Goal: Task Accomplishment & Management: Use online tool/utility

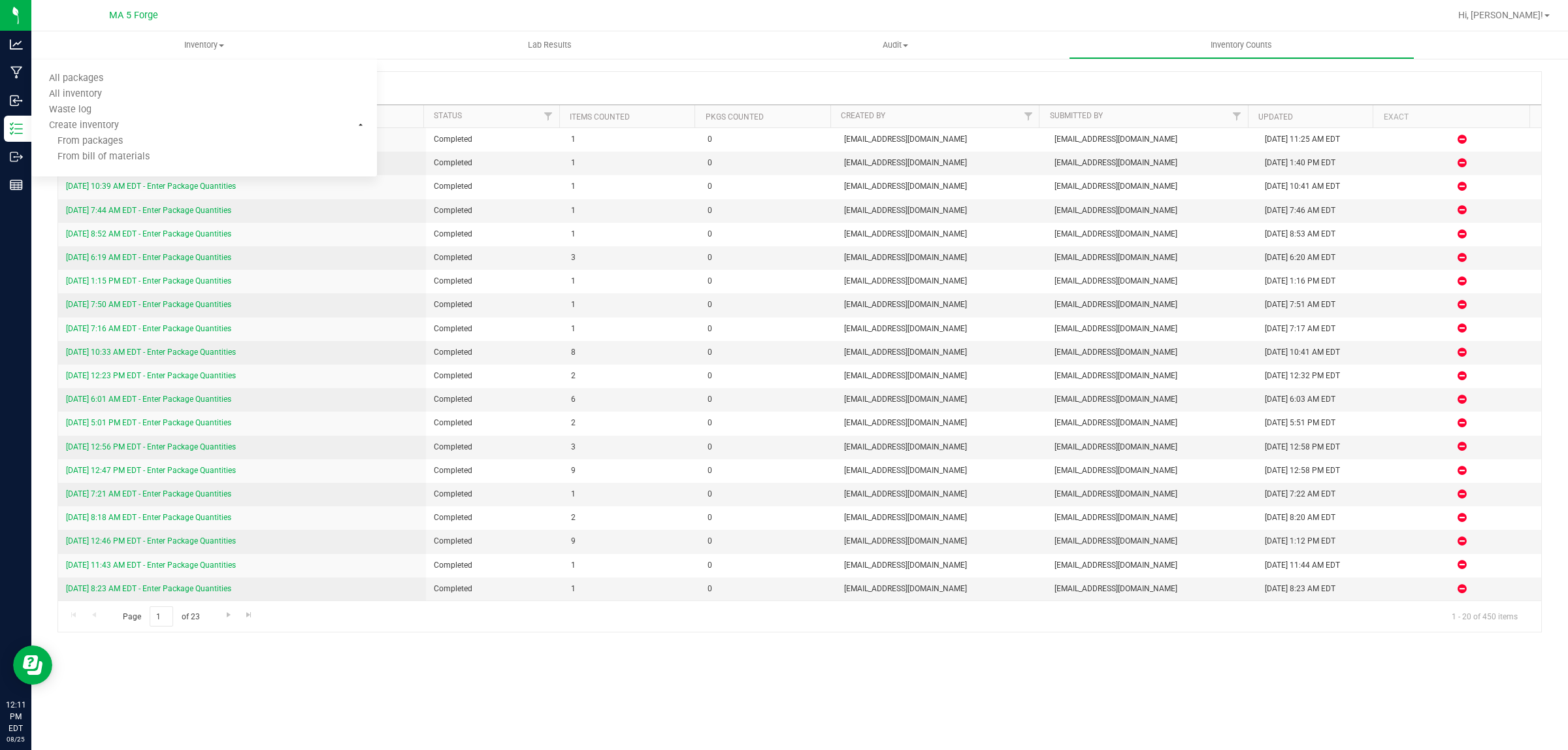
click at [677, 83] on div "Inventory Counts New Inventory Count" at bounding box center [800, 88] width 1484 height 33
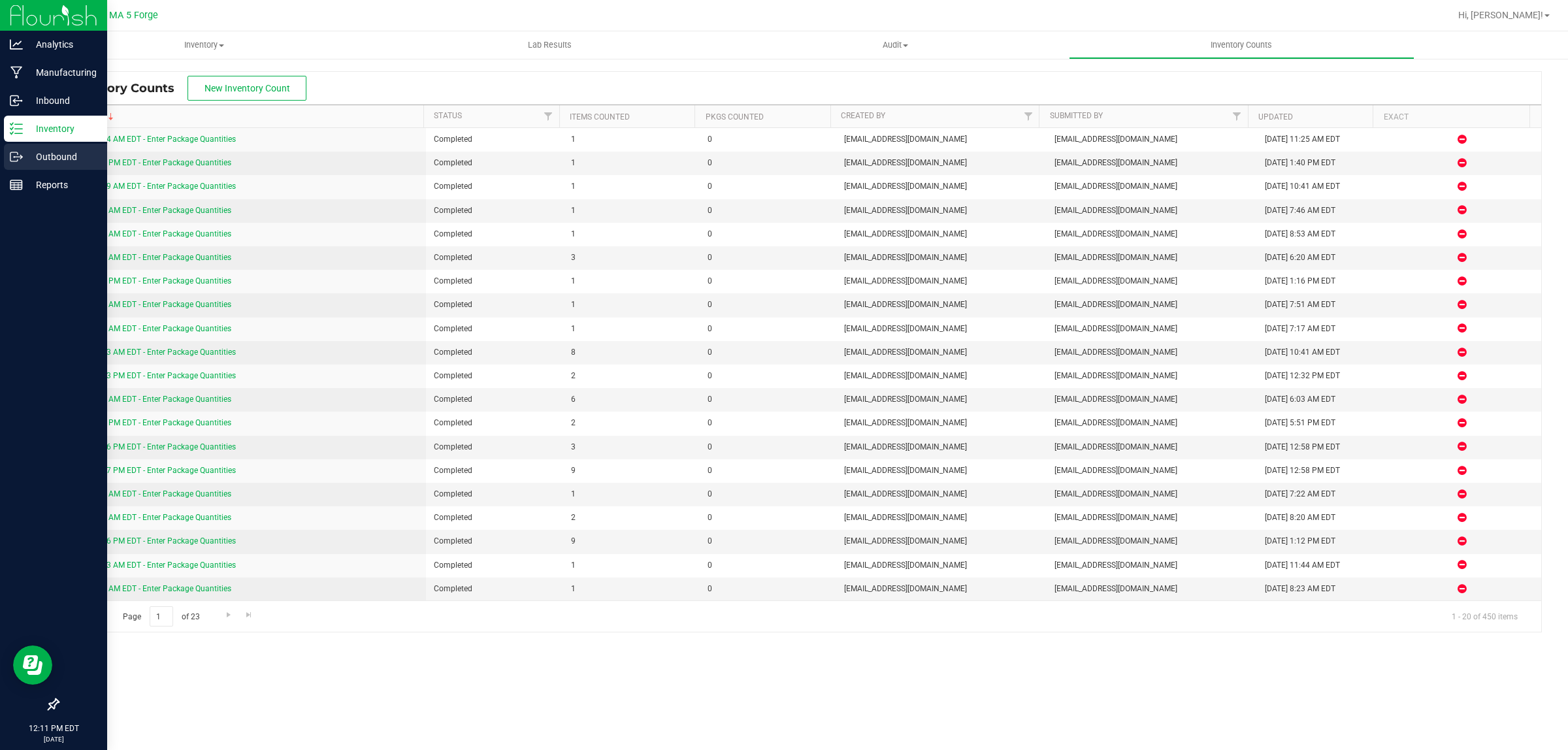
click at [65, 152] on p "Outbound" at bounding box center [62, 157] width 78 height 15
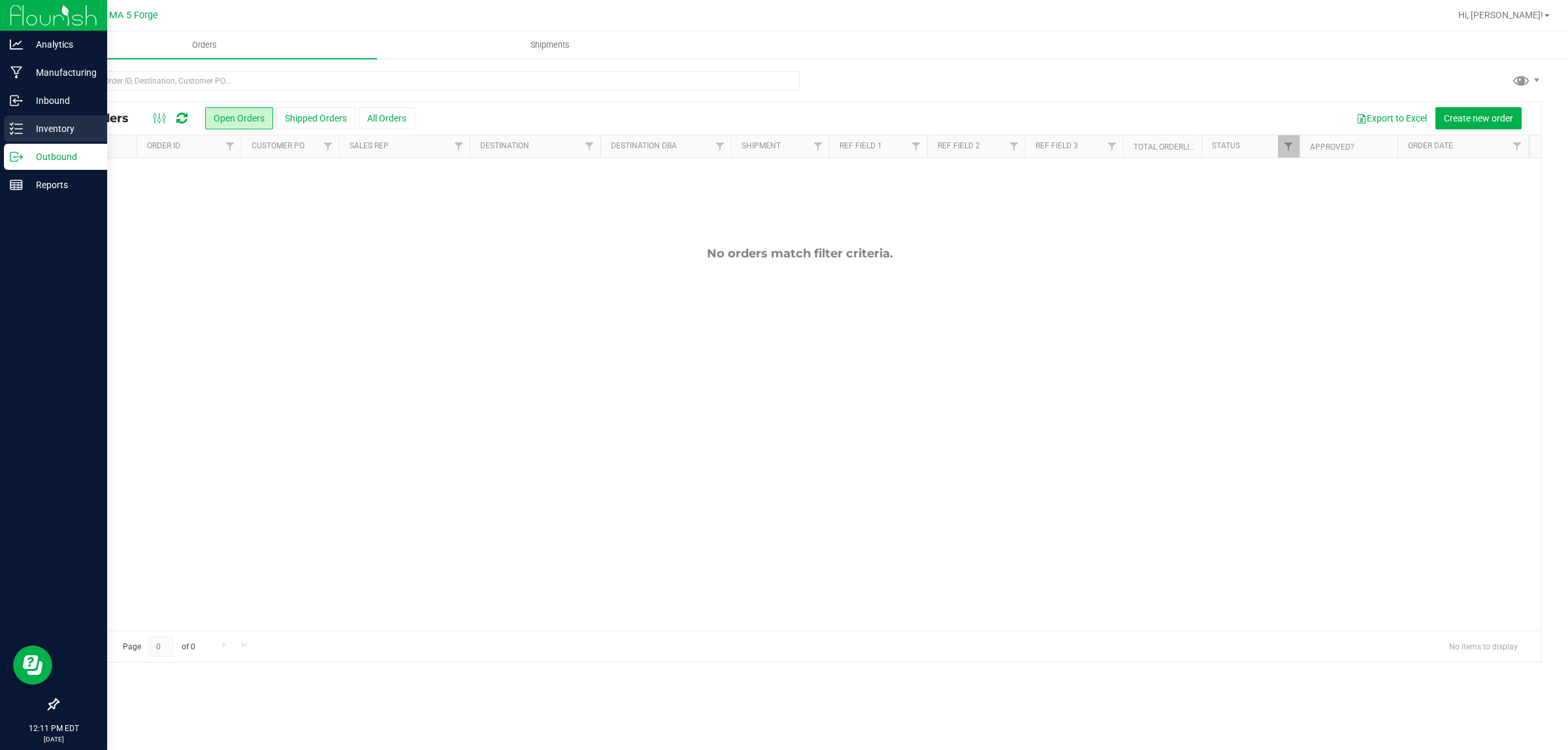
click at [23, 129] on p "Inventory" at bounding box center [62, 128] width 78 height 15
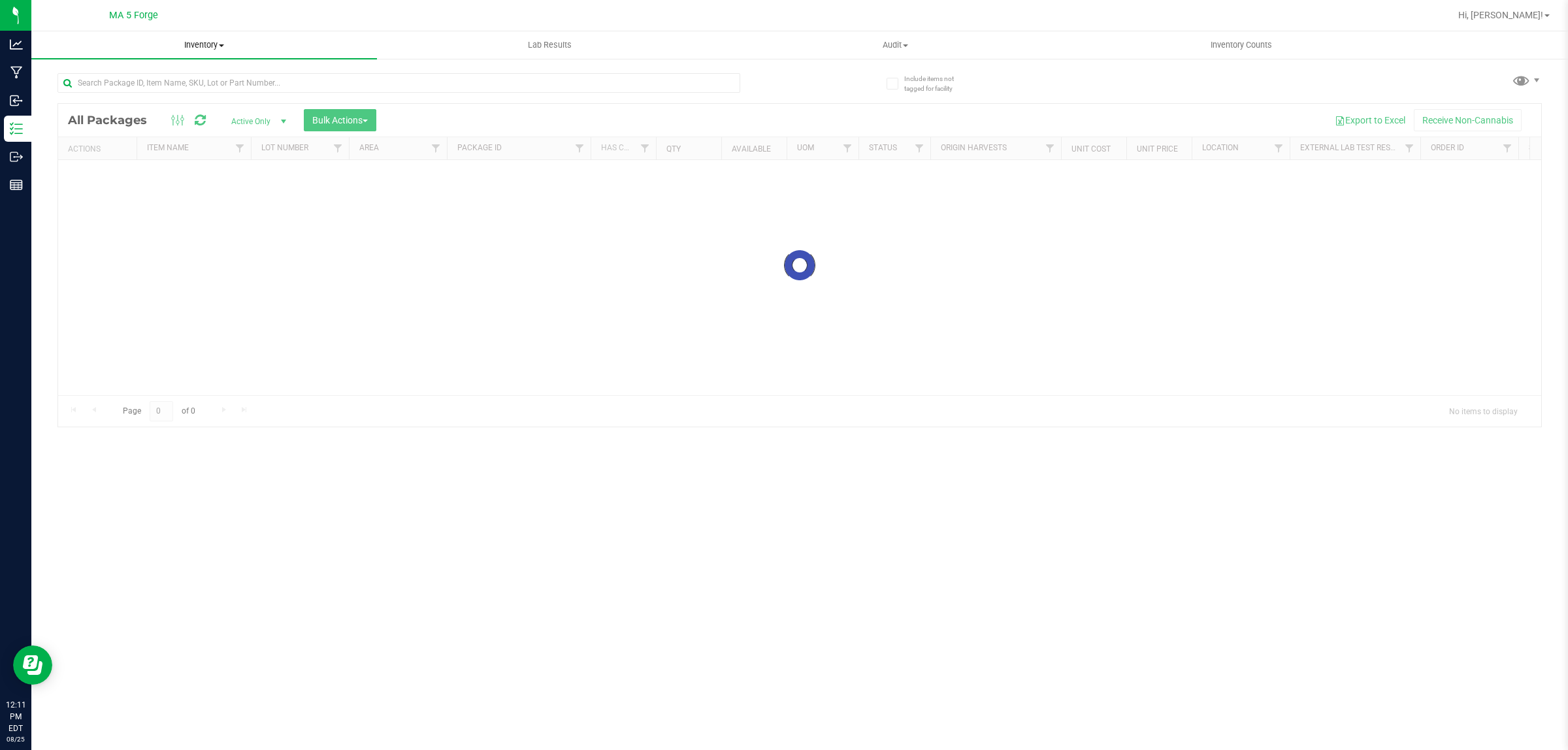
click at [204, 46] on span "Inventory" at bounding box center [204, 45] width 346 height 11
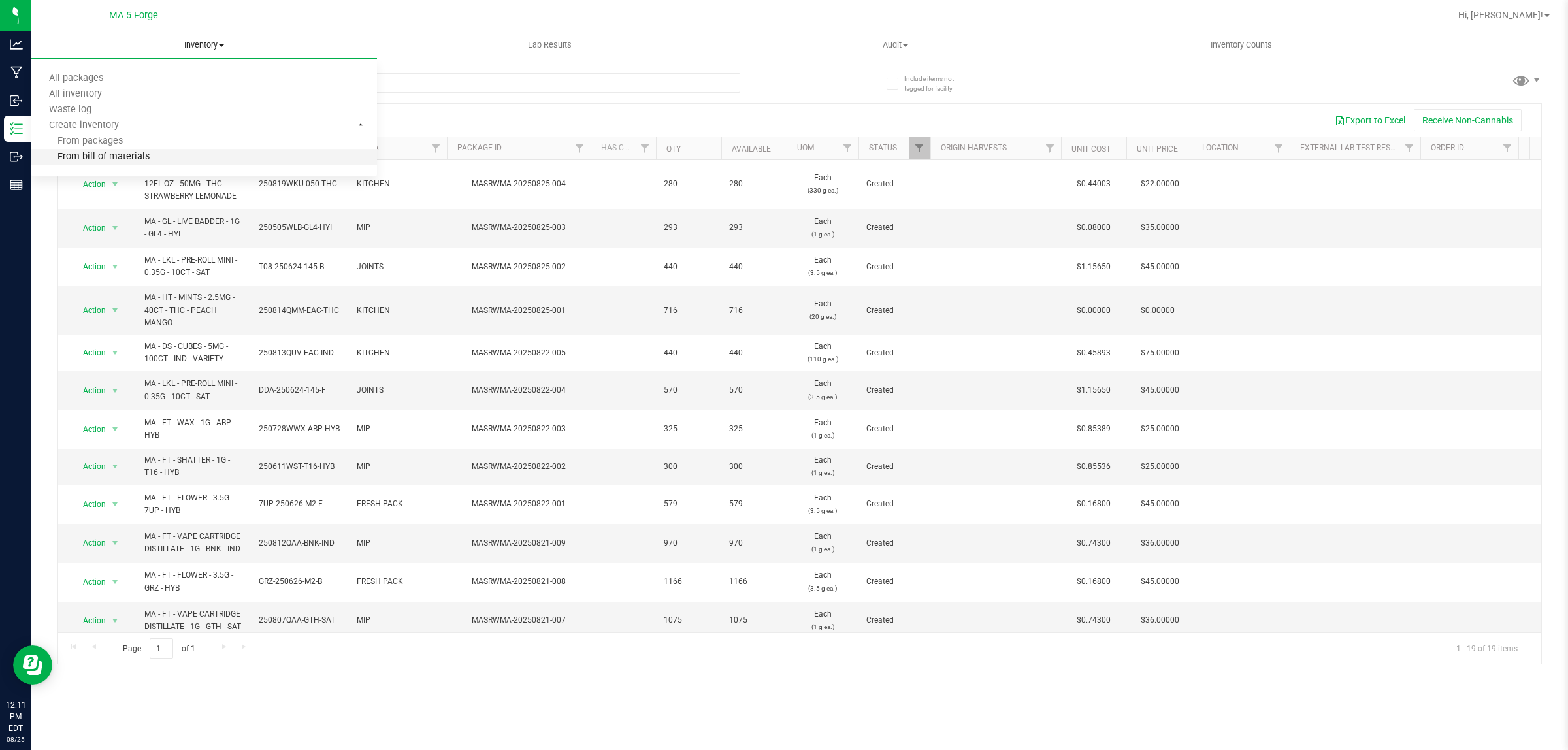
click at [150, 154] on li "From bill of materials" at bounding box center [204, 157] width 346 height 15
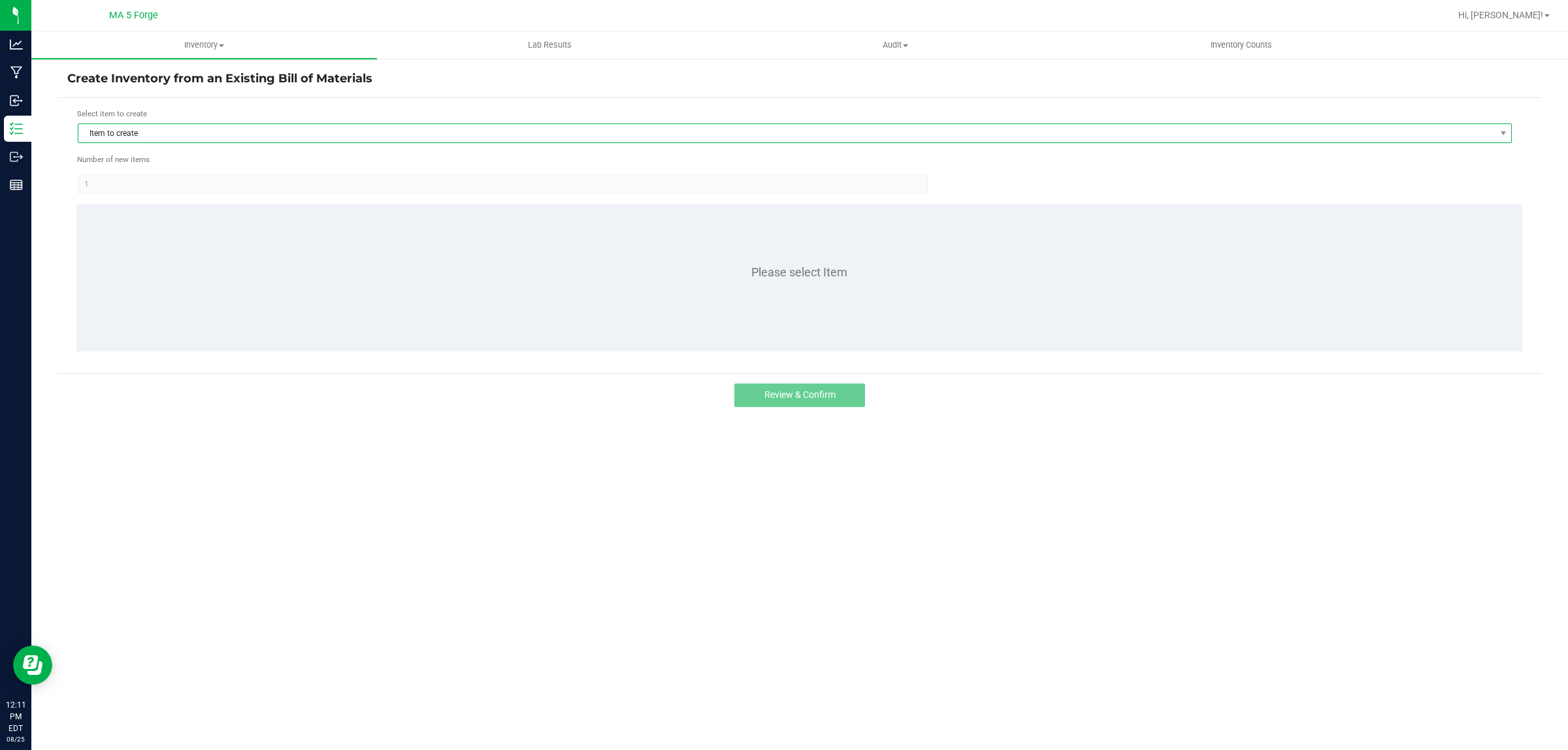
click at [208, 128] on span "Item to create" at bounding box center [787, 133] width 1417 height 18
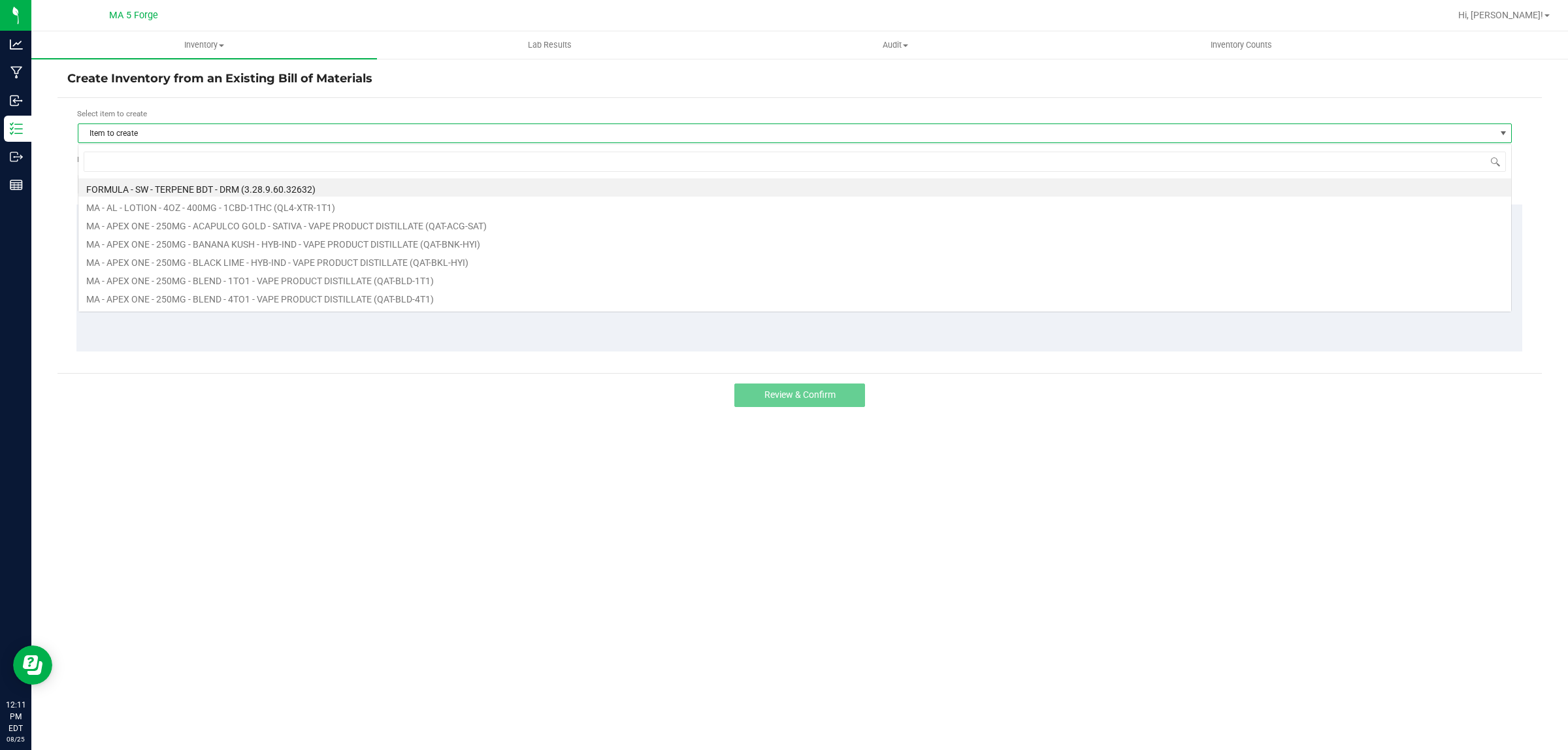
scroll to position [20, 1434]
click at [174, 162] on input at bounding box center [795, 161] width 1422 height 20
type input "GL-QRG-SRZ-HYI"
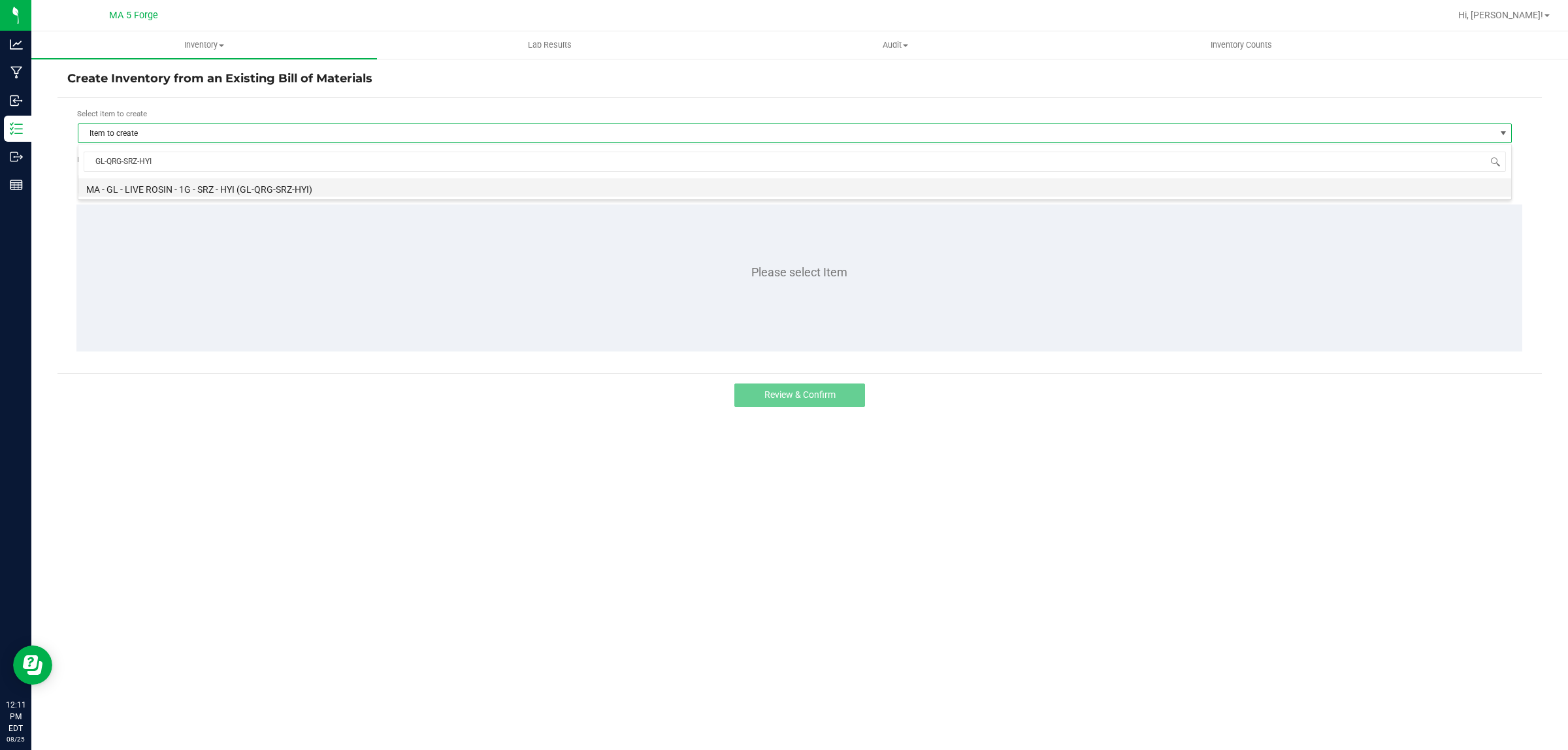
click at [253, 190] on li "MA - GL - LIVE ROSIN - 1G - SRZ - HYI (GL-QRG-SRZ-HYI)" at bounding box center [795, 187] width 1433 height 18
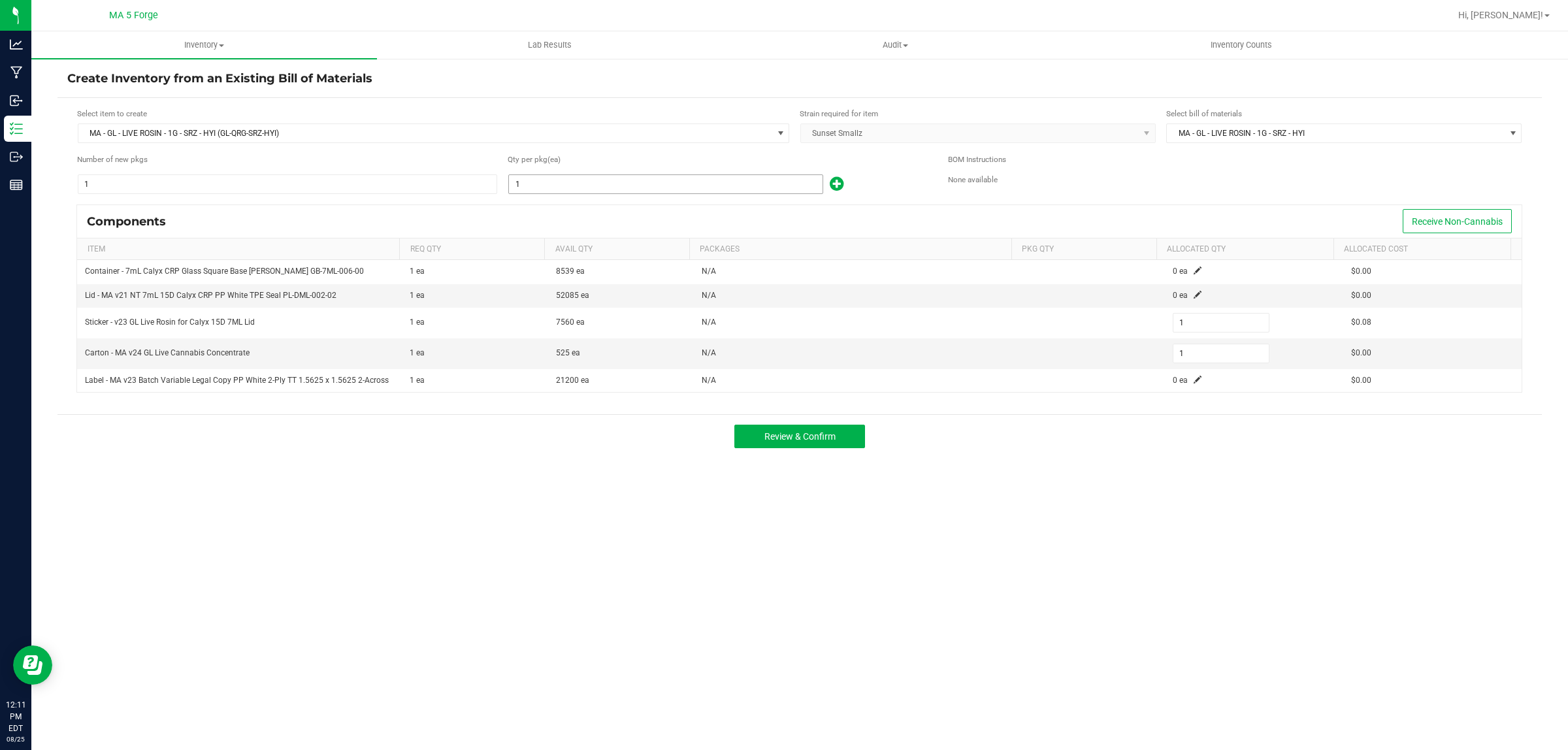
click at [566, 188] on input "1" at bounding box center [666, 184] width 314 height 18
type input "2"
type input "27"
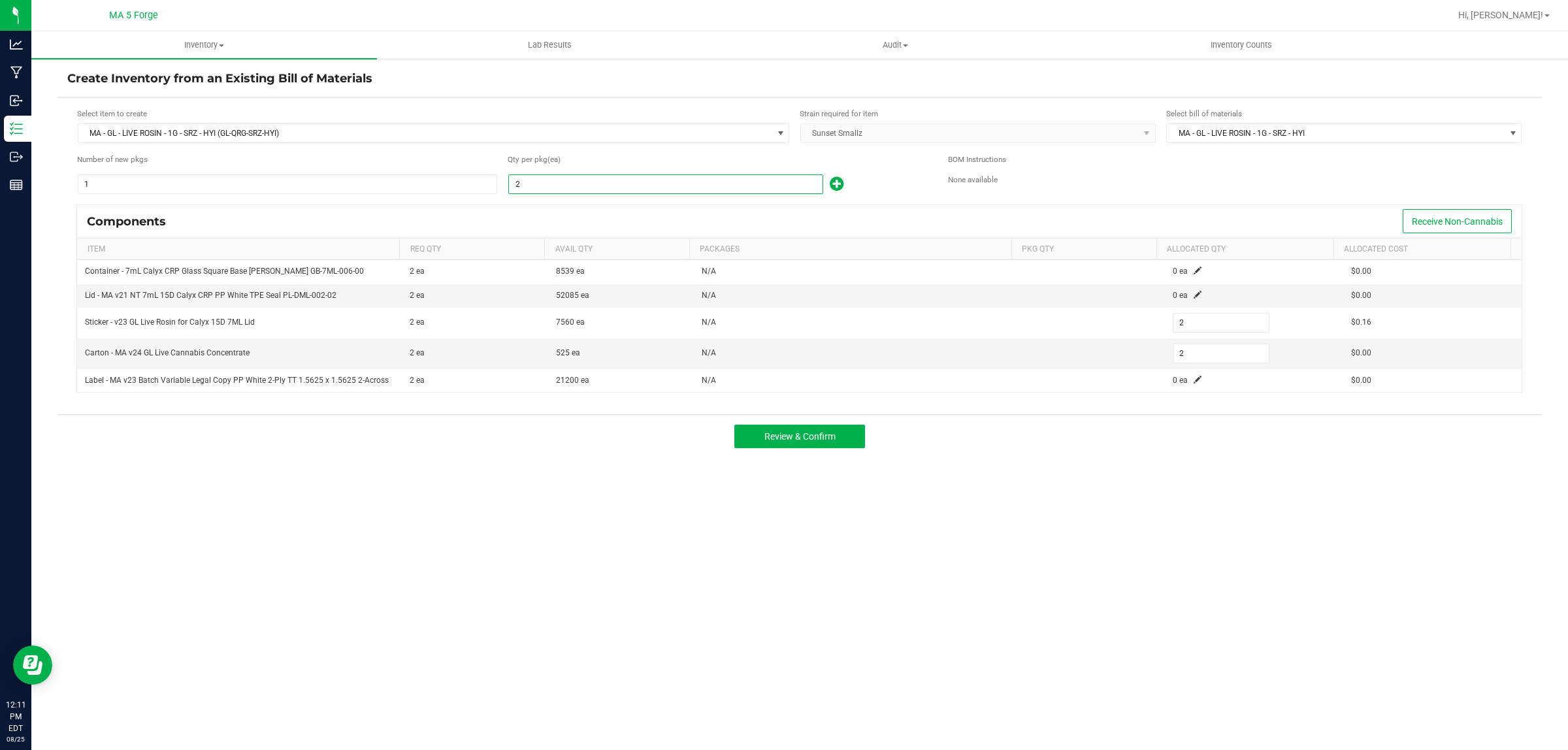
type input "27"
type input "277"
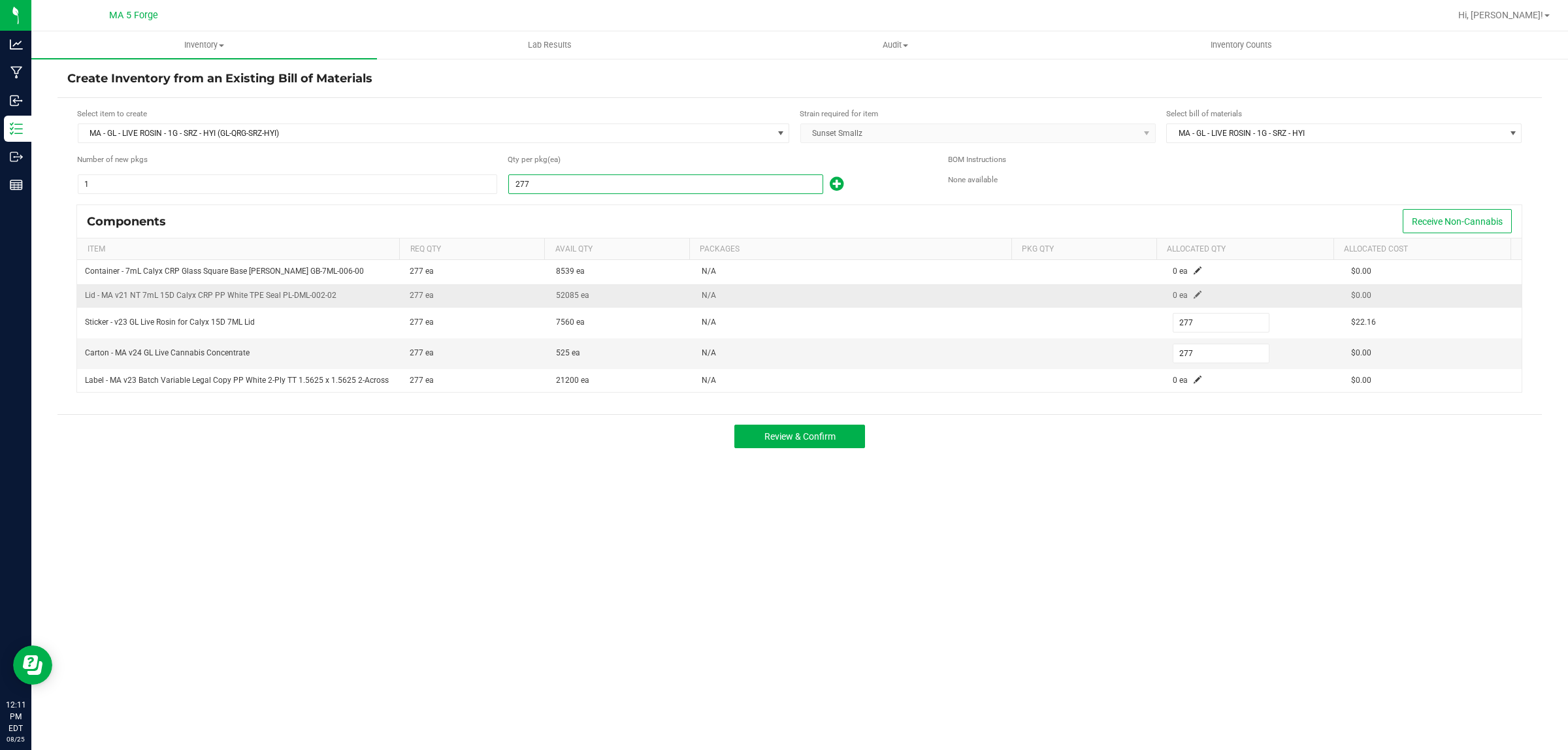
type input "277"
click at [1194, 295] on span at bounding box center [1198, 295] width 8 height 8
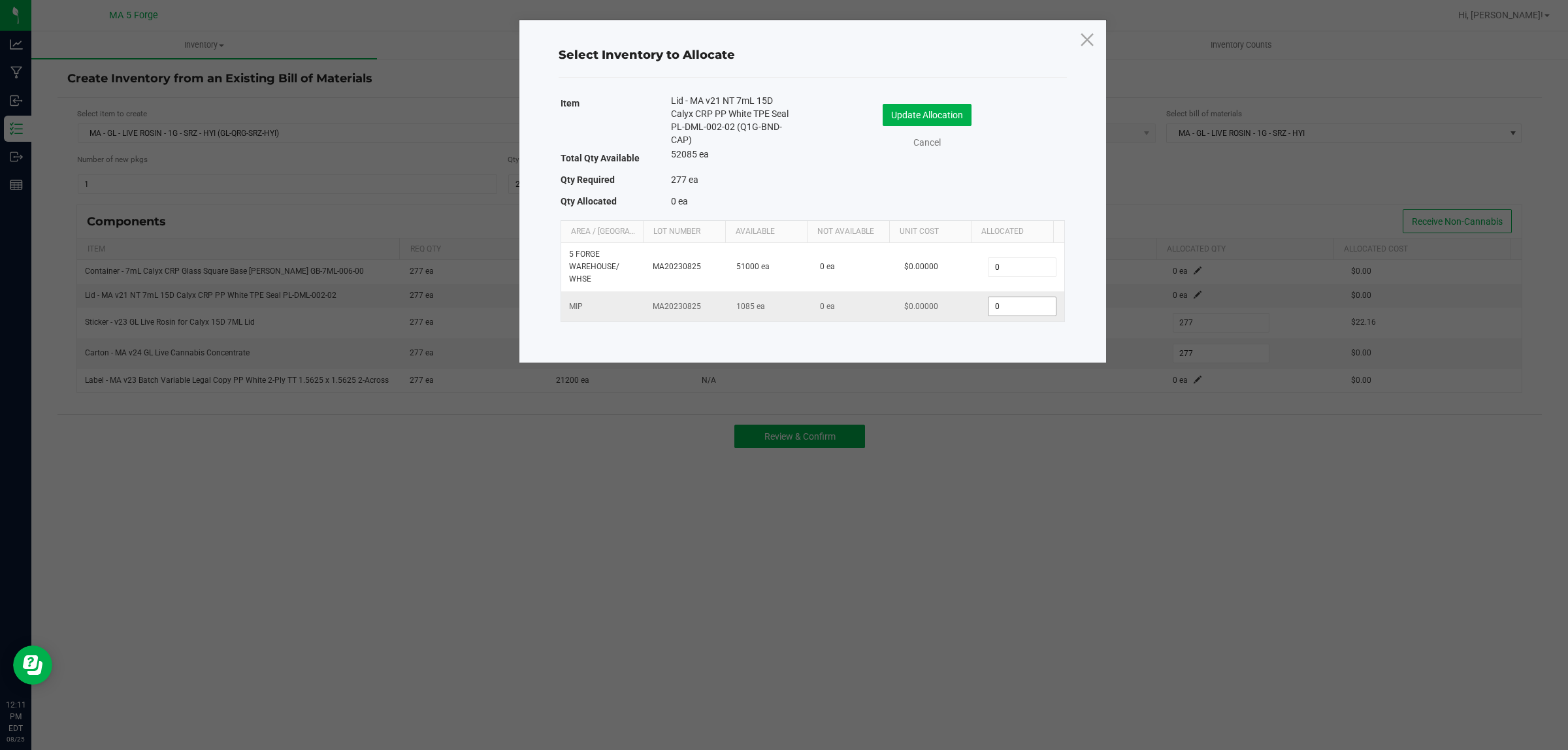
click at [1015, 308] on input "0" at bounding box center [1022, 306] width 67 height 18
type input "277"
click at [938, 101] on div "Update Allocation Cancel" at bounding box center [939, 128] width 233 height 69
click at [936, 109] on button "Update Allocation" at bounding box center [927, 115] width 89 height 22
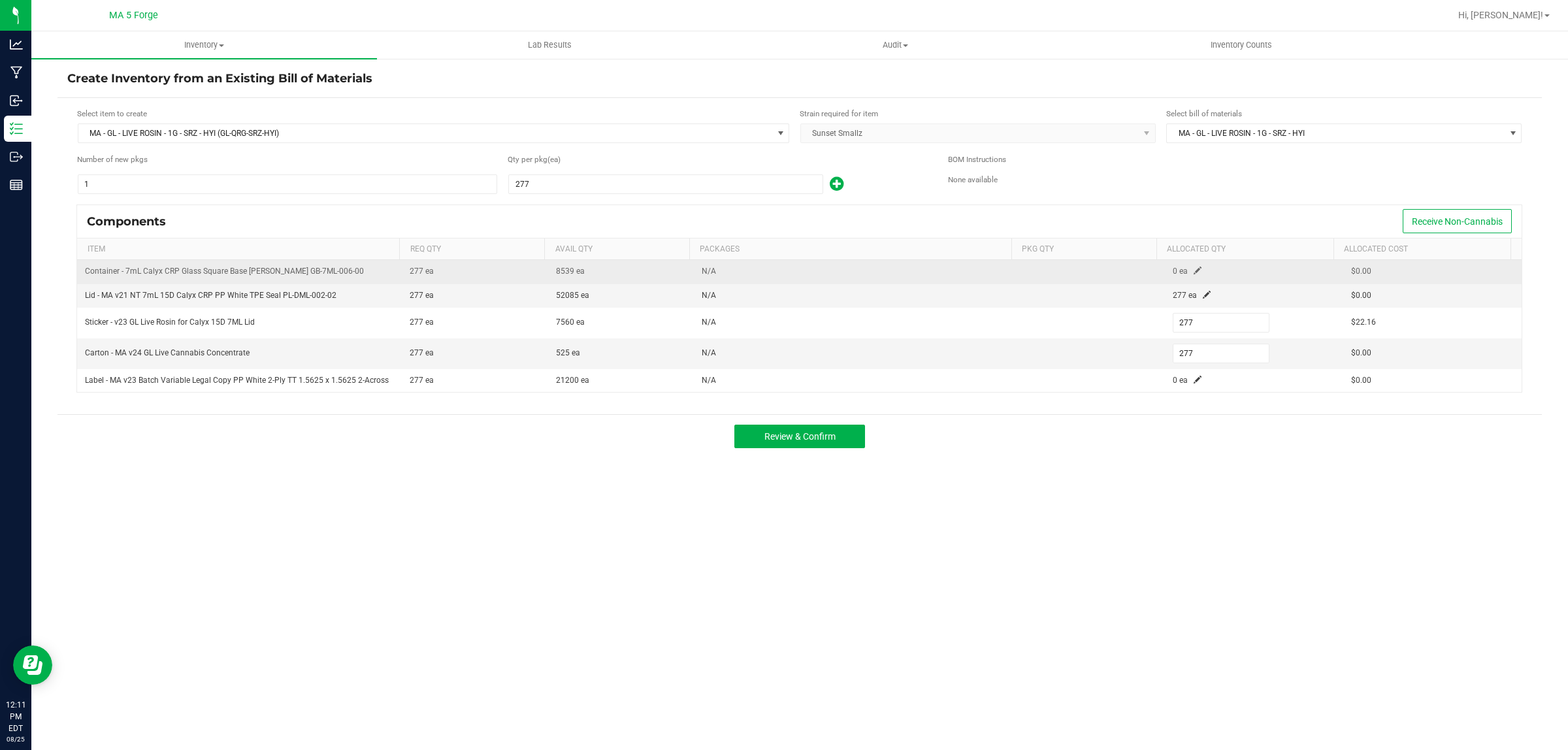
click at [1194, 270] on span at bounding box center [1198, 271] width 8 height 8
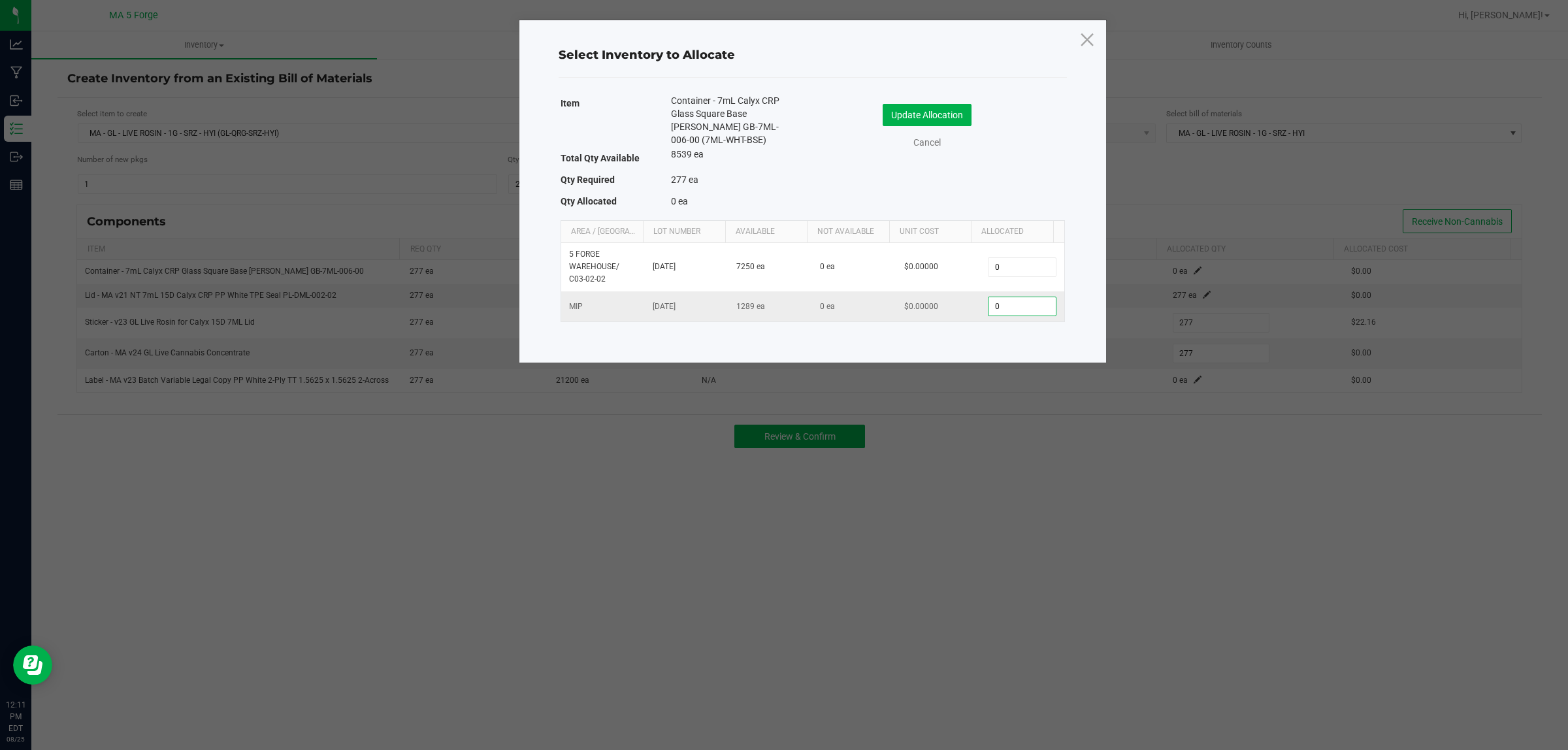
click at [1010, 312] on input "0" at bounding box center [1022, 306] width 67 height 18
type input "277"
click at [955, 121] on button "Update Allocation" at bounding box center [927, 115] width 89 height 22
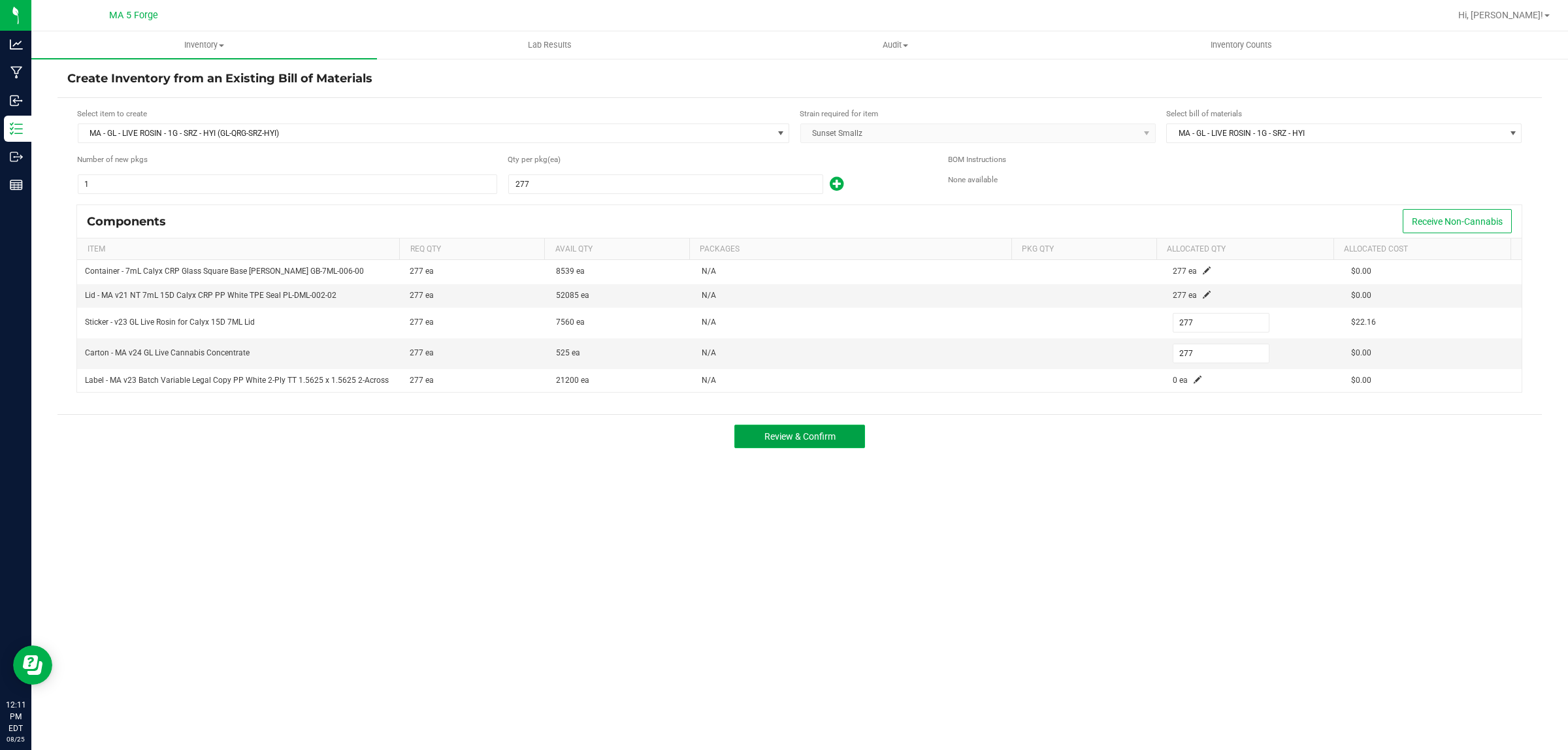
click at [820, 446] on button "Review & Confirm" at bounding box center [799, 436] width 131 height 24
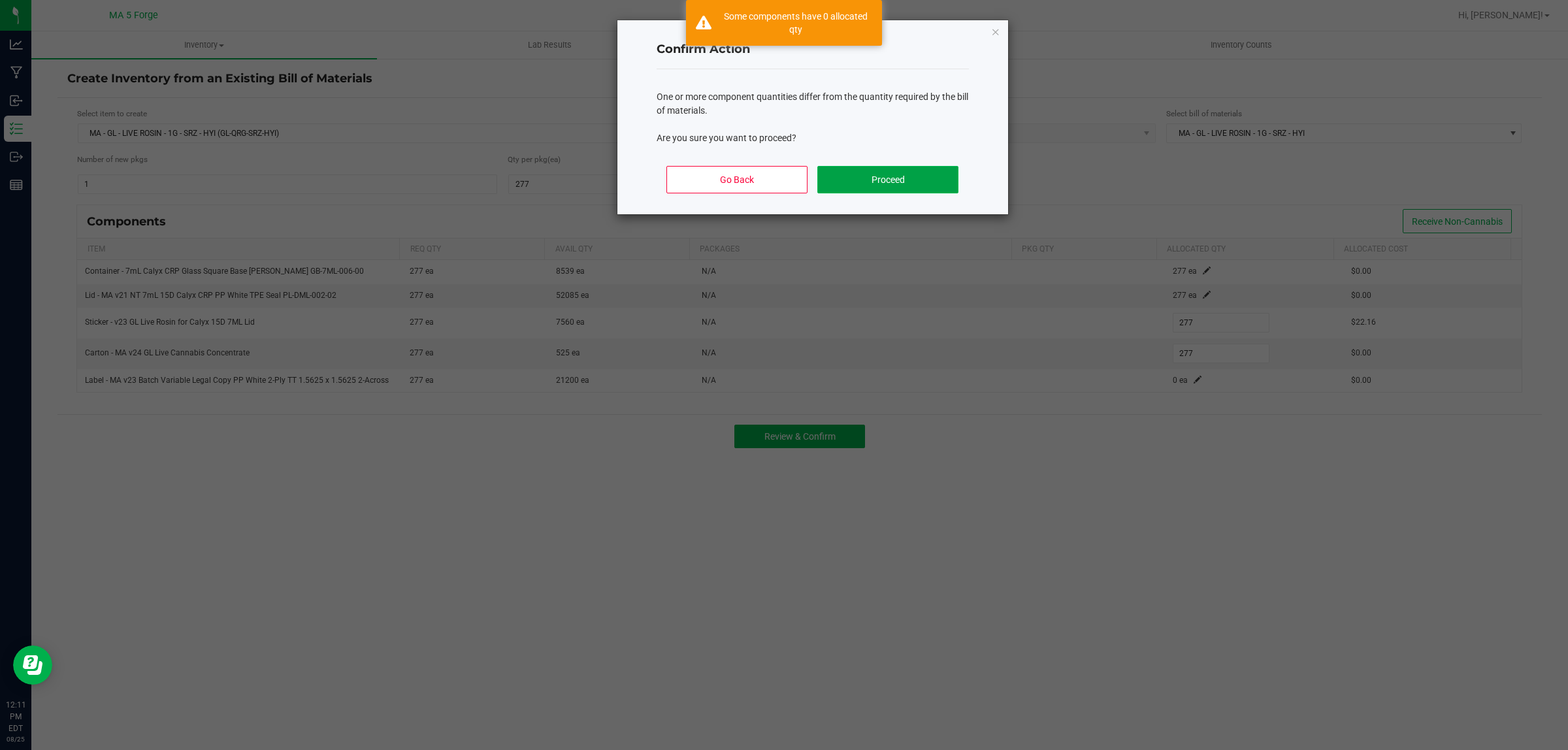
click at [915, 190] on button "Proceed" at bounding box center [887, 179] width 141 height 28
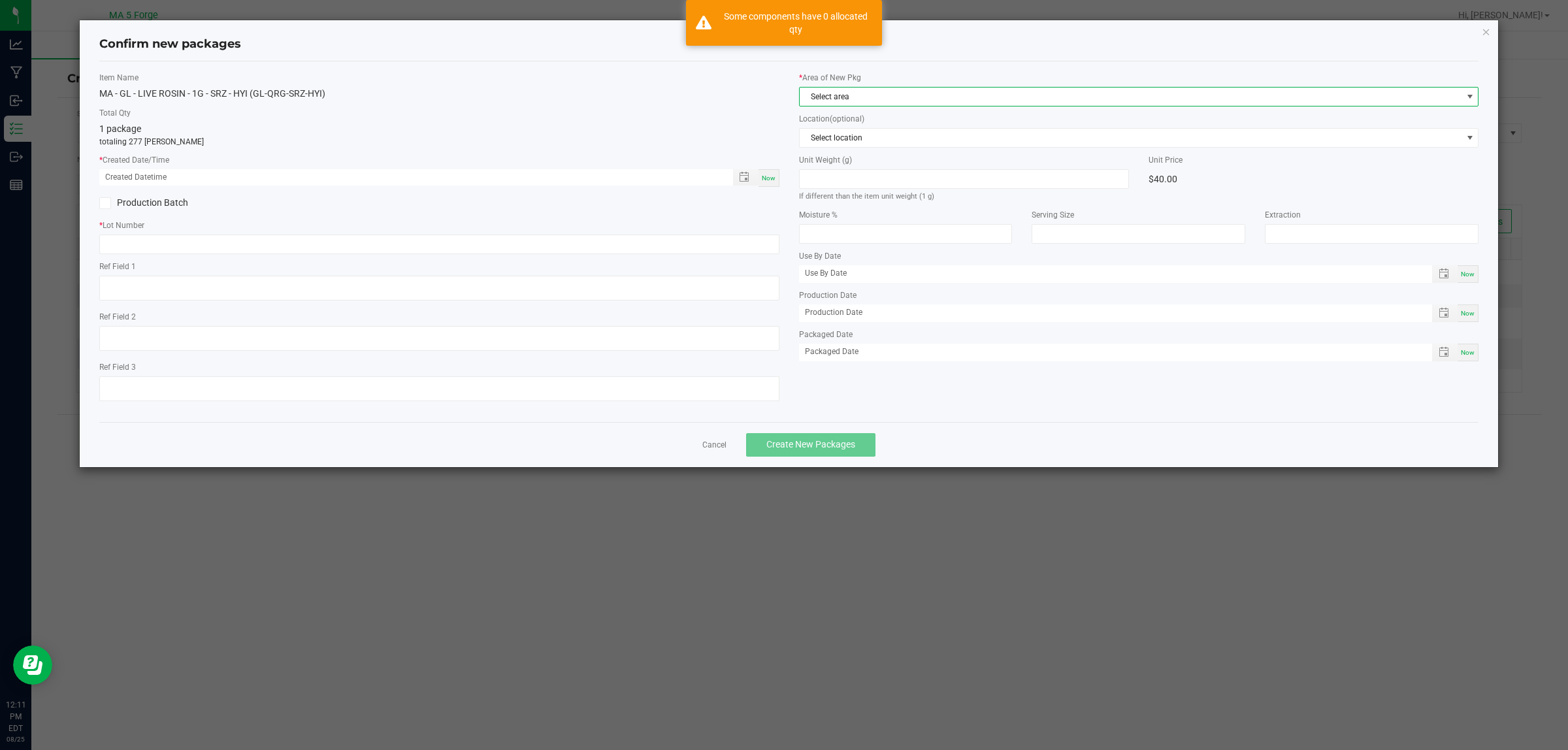
click at [877, 99] on span "Select area" at bounding box center [1131, 96] width 662 height 18
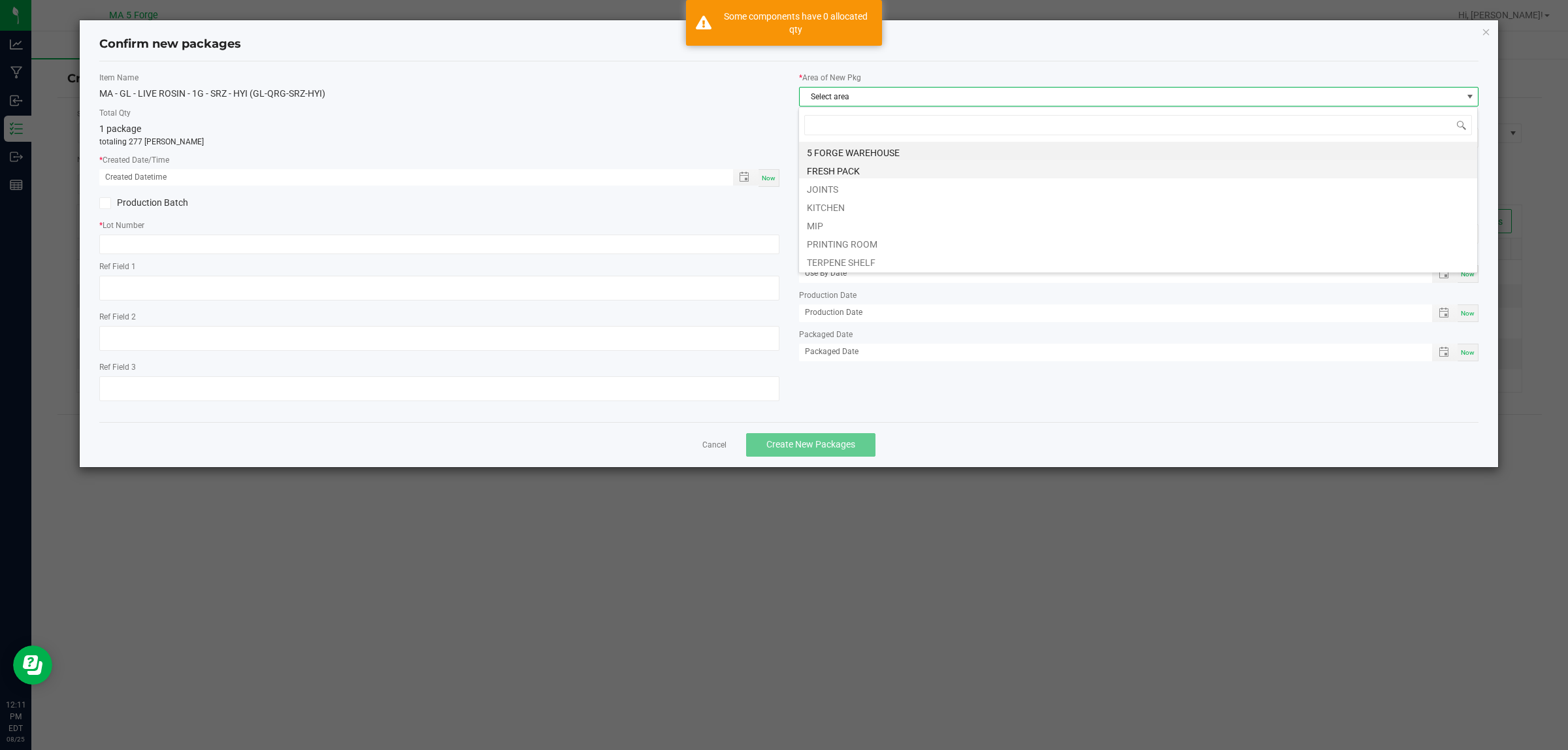
scroll to position [20, 681]
click at [818, 230] on li "MIP" at bounding box center [1138, 224] width 679 height 18
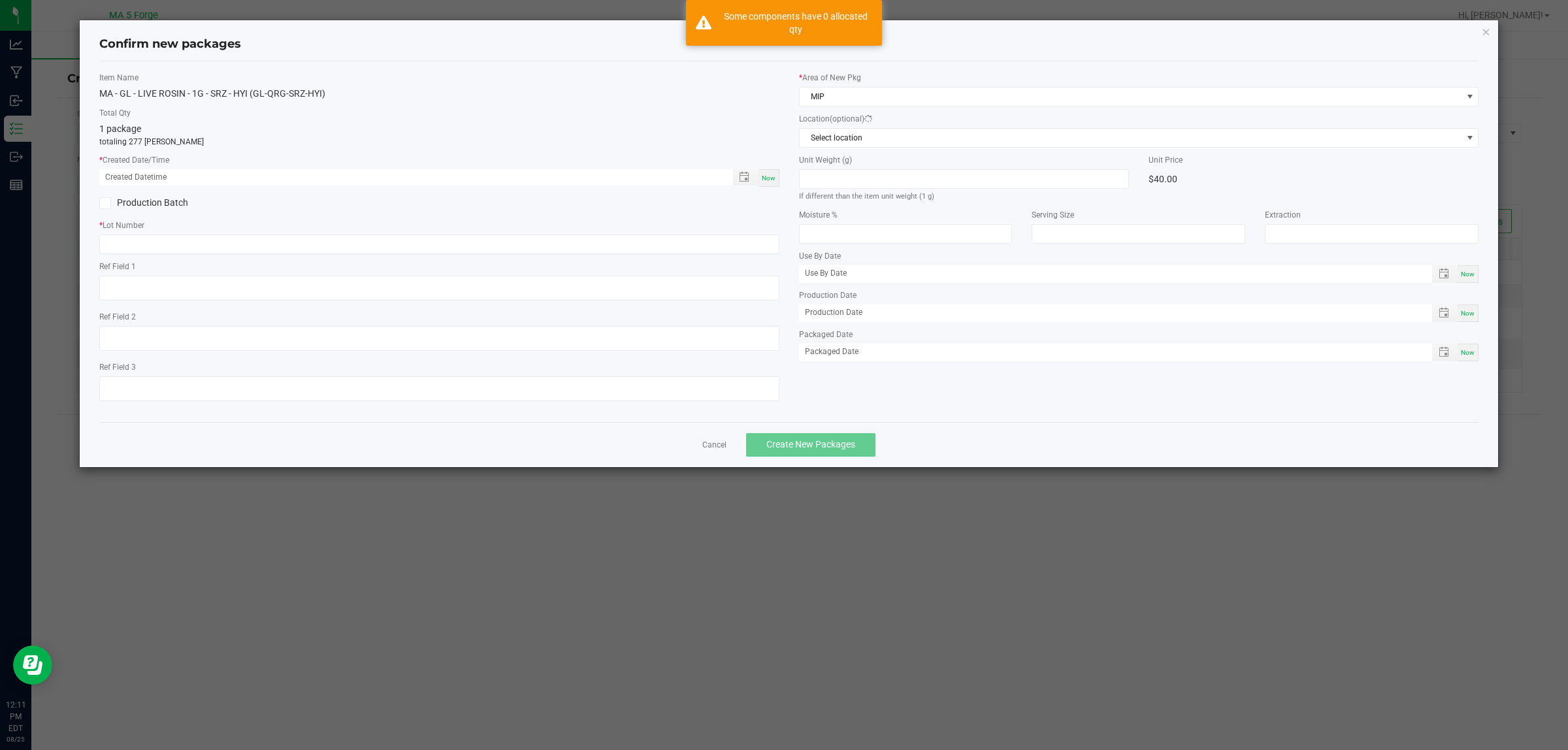
click at [772, 183] on div "Now" at bounding box center [770, 178] width 21 height 17
type input "[DATE] 12:11 PM"
click at [180, 196] on label "Production Batch" at bounding box center [264, 203] width 330 height 13
click at [0, 0] on input "Production Batch" at bounding box center [0, 0] width 0 height 0
click at [123, 249] on input "text" at bounding box center [439, 244] width 681 height 19
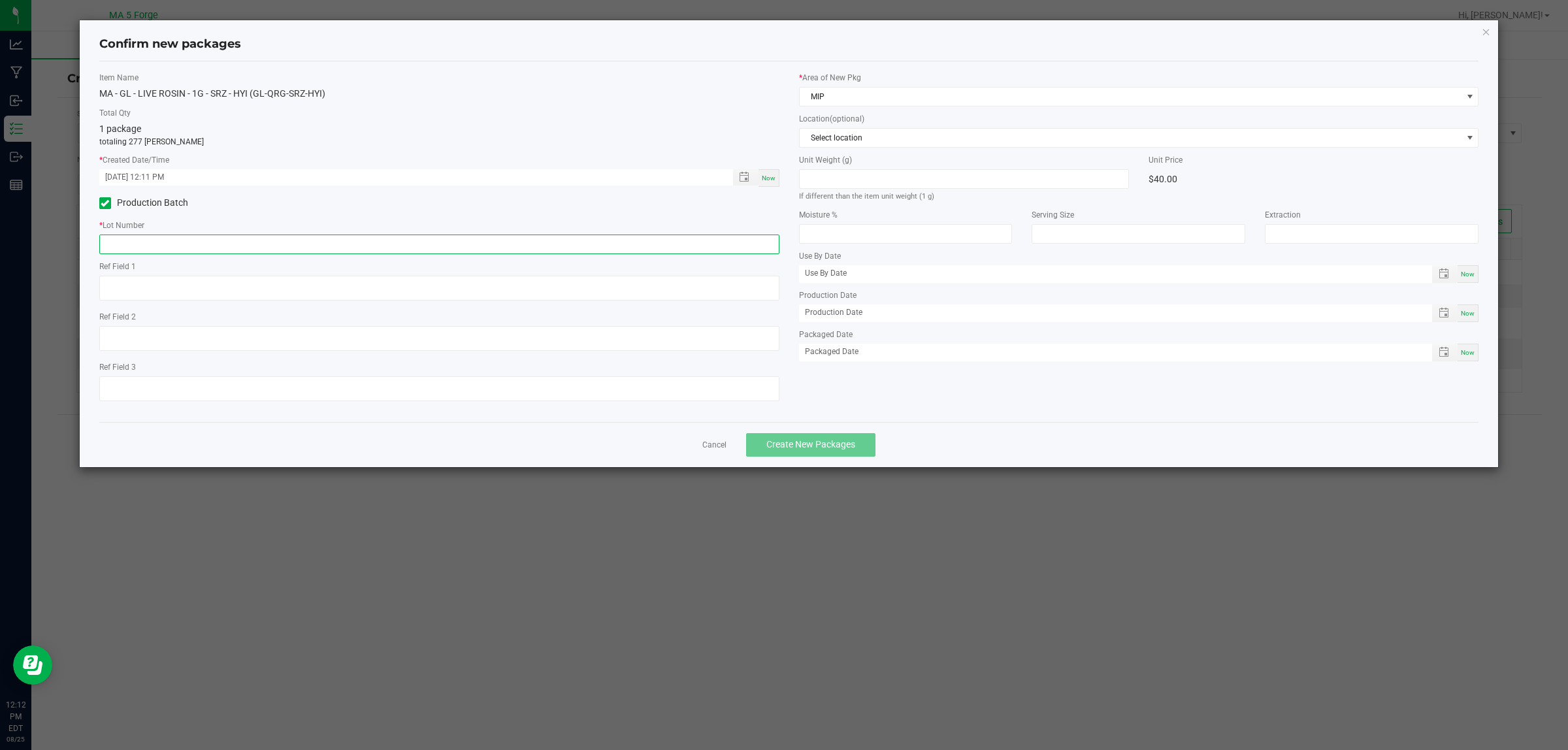
click at [193, 245] on input "text" at bounding box center [439, 244] width 681 height 19
paste input "250801WLZ-SRZ-HYI"
type input "250801WLZ-SRZ-HYI"
click at [808, 443] on span "Create New Packages" at bounding box center [811, 444] width 89 height 11
